Goal: Information Seeking & Learning: Learn about a topic

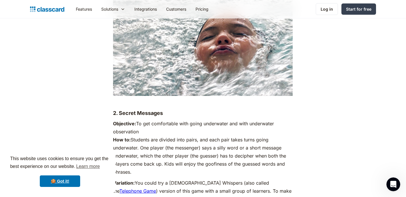
scroll to position [1009, 0]
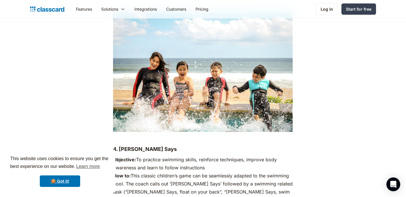
scroll to position [1376, 0]
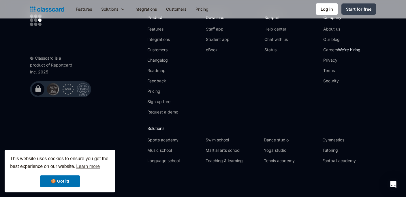
scroll to position [3899, 0]
